Goal: Information Seeking & Learning: Learn about a topic

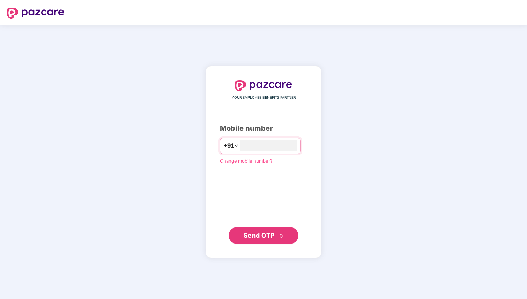
type input "**********"
click at [266, 243] on button "Send OTP" at bounding box center [264, 235] width 70 height 17
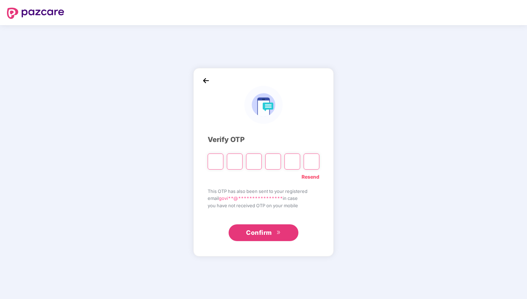
type input "*"
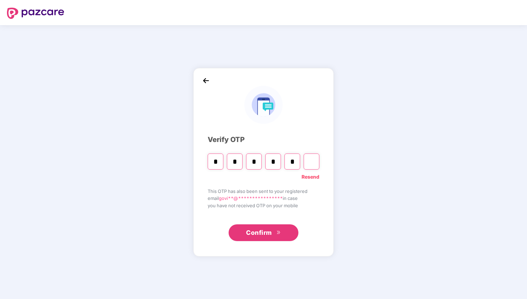
type input "*"
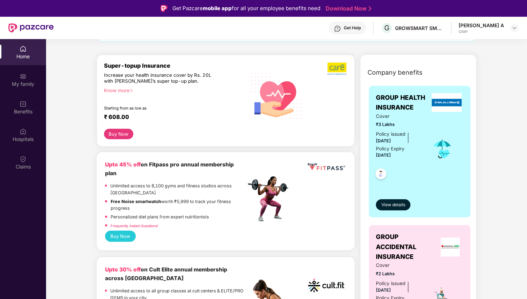
scroll to position [70, 0]
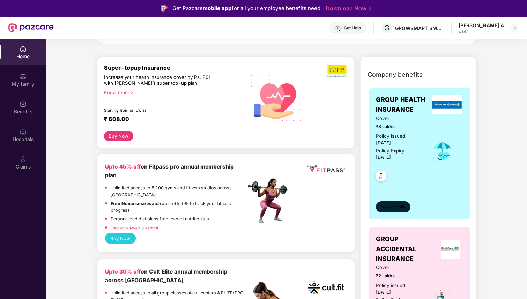
click at [394, 205] on span "View details" at bounding box center [393, 207] width 24 height 7
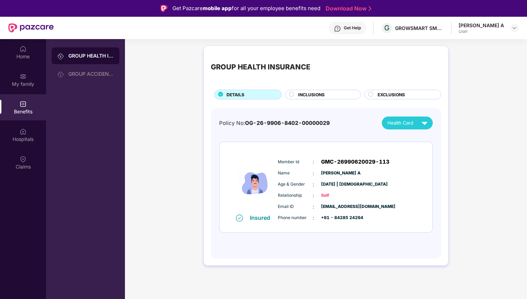
click at [342, 95] on div "INCLUSIONS" at bounding box center [325, 95] width 62 height 8
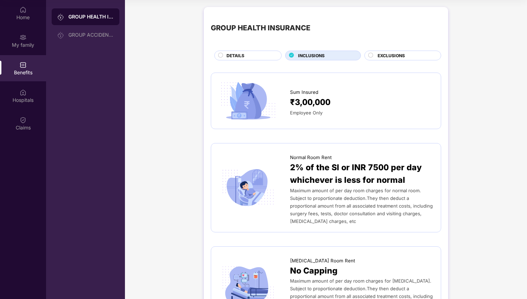
click at [389, 53] on span "EXCLUSIONS" at bounding box center [390, 55] width 27 height 7
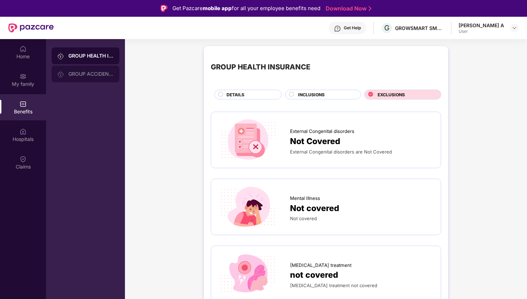
click at [82, 77] on div "GROUP ACCIDENTAL INSURANCE" at bounding box center [86, 74] width 68 height 17
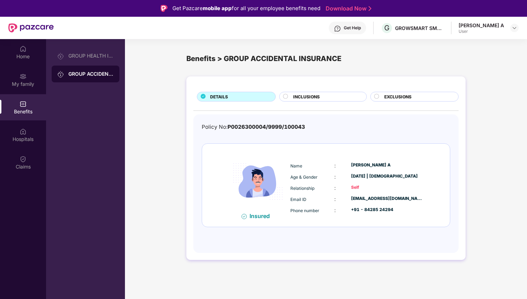
click at [310, 95] on span "INCLUSIONS" at bounding box center [306, 96] width 27 height 7
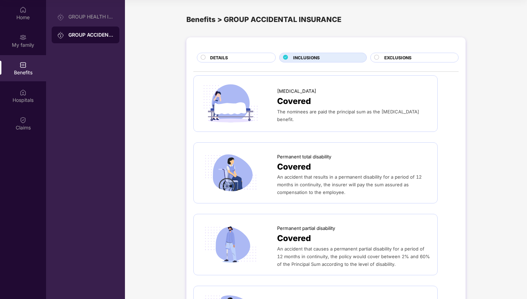
click at [394, 57] on span "EXCLUSIONS" at bounding box center [397, 57] width 27 height 7
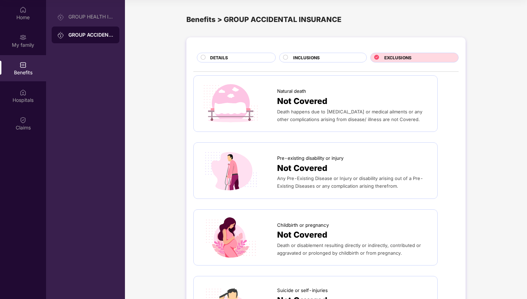
click at [308, 58] on span "INCLUSIONS" at bounding box center [306, 57] width 27 height 7
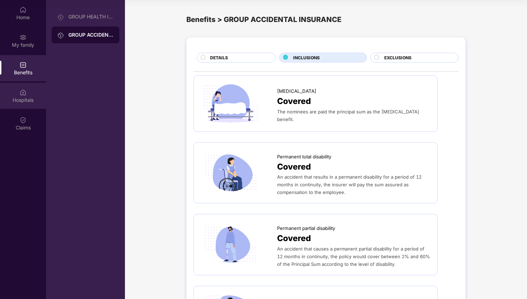
click at [28, 93] on div "Hospitals" at bounding box center [23, 96] width 46 height 26
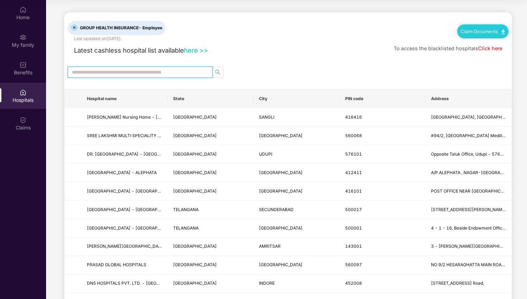
click at [135, 72] on input "text" at bounding box center [137, 72] width 131 height 8
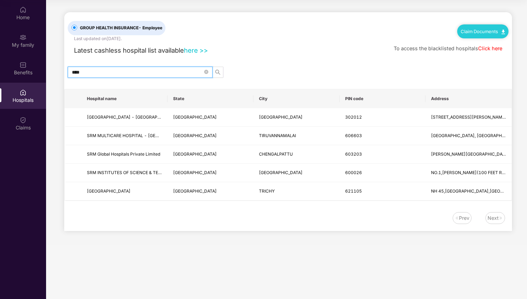
type input "***"
click at [203, 74] on span "***" at bounding box center [140, 72] width 145 height 11
click at [205, 73] on icon "close-circle" at bounding box center [206, 72] width 4 height 4
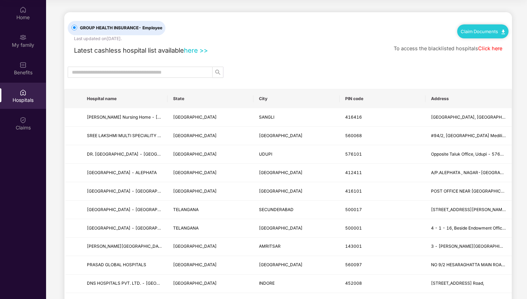
click at [190, 50] on link "here >>" at bounding box center [196, 50] width 24 height 8
click at [30, 122] on div "Claims" at bounding box center [23, 123] width 46 height 26
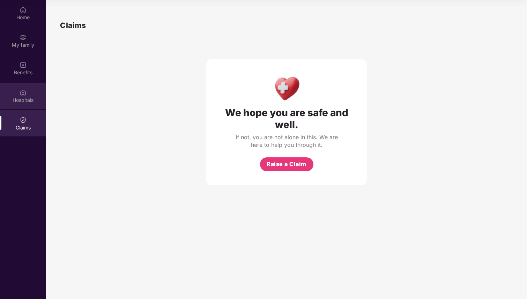
click at [20, 95] on img at bounding box center [23, 92] width 7 height 7
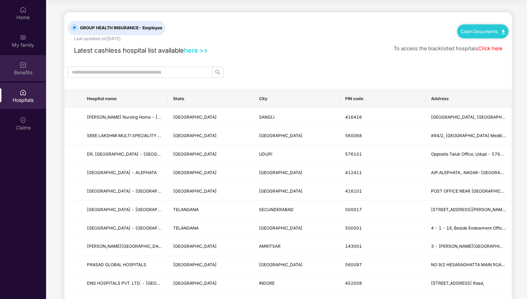
click at [20, 72] on div "Benefits" at bounding box center [23, 72] width 46 height 7
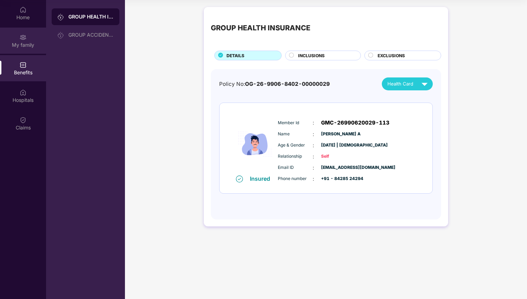
click at [24, 52] on div "My family" at bounding box center [23, 41] width 46 height 26
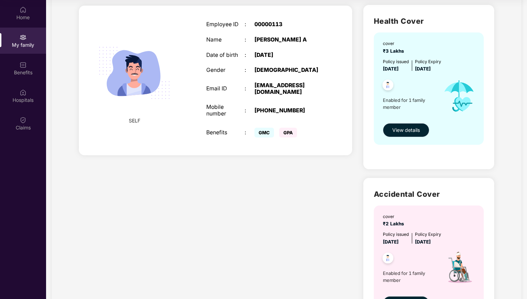
scroll to position [61, 0]
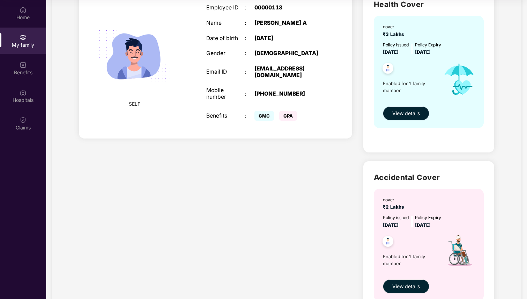
click at [409, 111] on span "View details" at bounding box center [406, 114] width 28 height 8
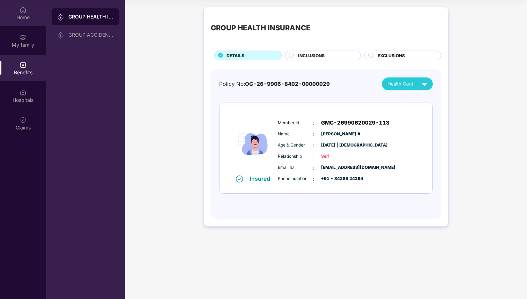
click at [26, 20] on div "Home" at bounding box center [23, 17] width 46 height 7
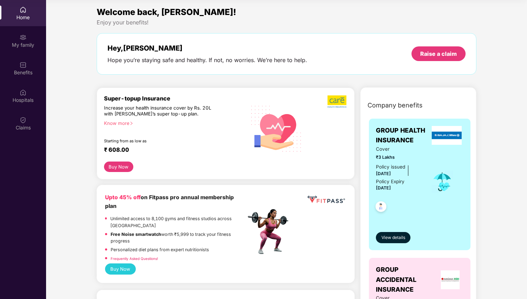
click at [119, 123] on div "Know more" at bounding box center [173, 122] width 138 height 5
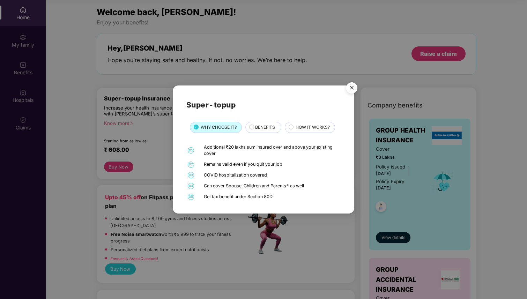
click at [268, 129] on span "BENEFITS" at bounding box center [265, 127] width 20 height 7
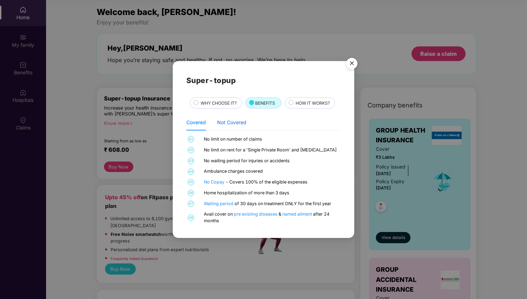
click at [233, 123] on div "Not Covered" at bounding box center [231, 123] width 29 height 8
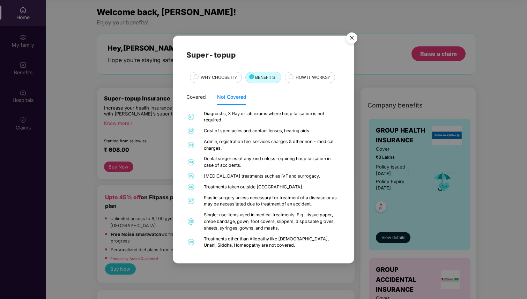
click at [308, 83] on div "HOW IT WORKS?" at bounding box center [310, 77] width 50 height 11
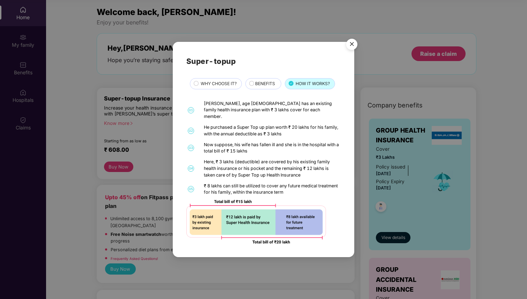
click at [350, 47] on img "Close" at bounding box center [352, 46] width 20 height 20
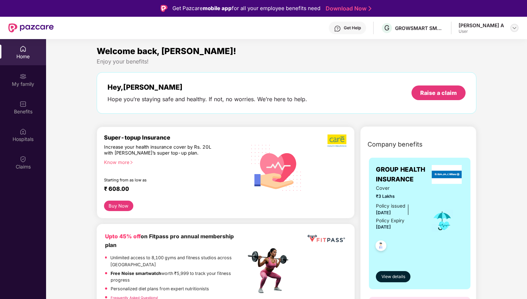
click at [516, 26] on img at bounding box center [514, 28] width 6 height 6
click at [21, 55] on div "Home" at bounding box center [23, 56] width 46 height 7
click at [14, 81] on div "My family" at bounding box center [23, 84] width 46 height 7
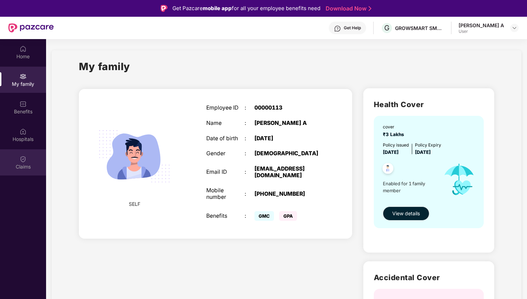
click at [21, 173] on div "Claims" at bounding box center [23, 162] width 46 height 26
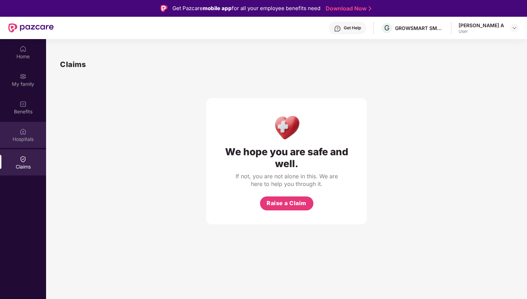
click at [23, 125] on div "Hospitals" at bounding box center [23, 135] width 46 height 26
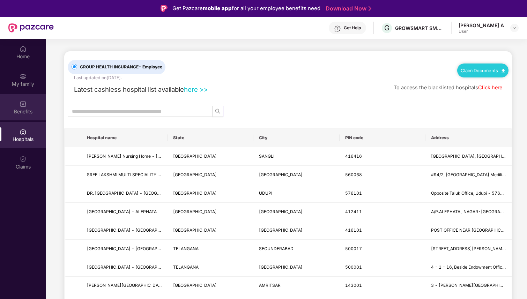
click at [23, 114] on div "Benefits" at bounding box center [23, 111] width 46 height 7
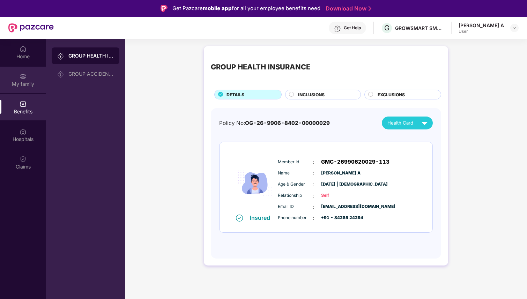
click at [31, 81] on div "My family" at bounding box center [23, 84] width 46 height 7
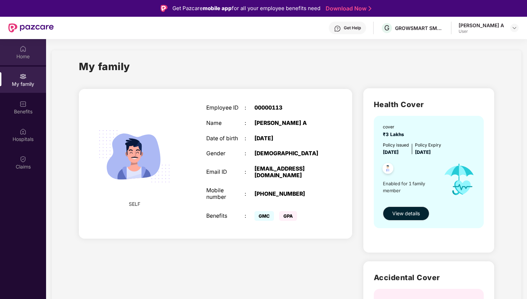
click at [23, 54] on div "Home" at bounding box center [23, 56] width 46 height 7
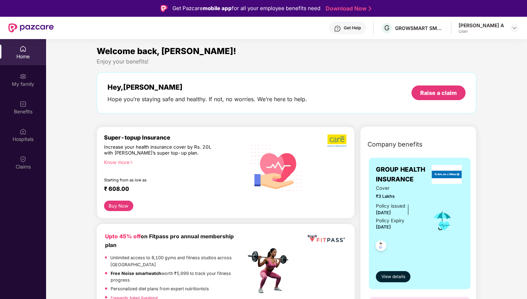
click at [383, 244] on img at bounding box center [380, 246] width 17 height 17
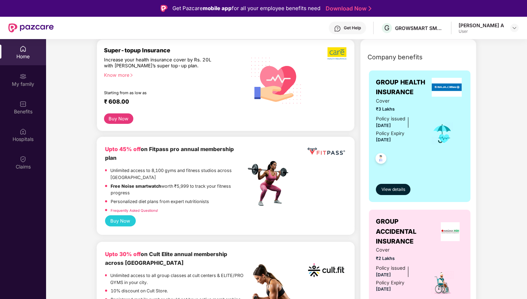
scroll to position [133, 0]
